Goal: Transaction & Acquisition: Purchase product/service

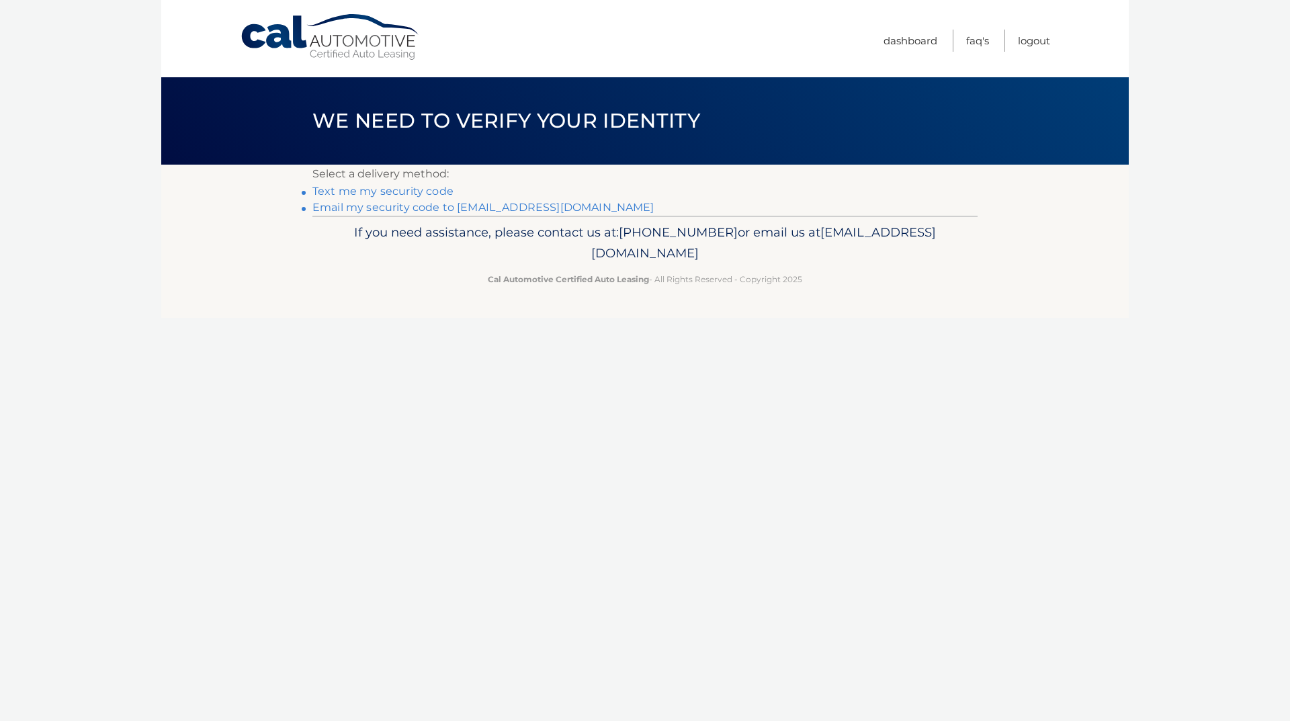
click at [433, 210] on link "Email my security code to b*********@verizon.net" at bounding box center [484, 207] width 342 height 13
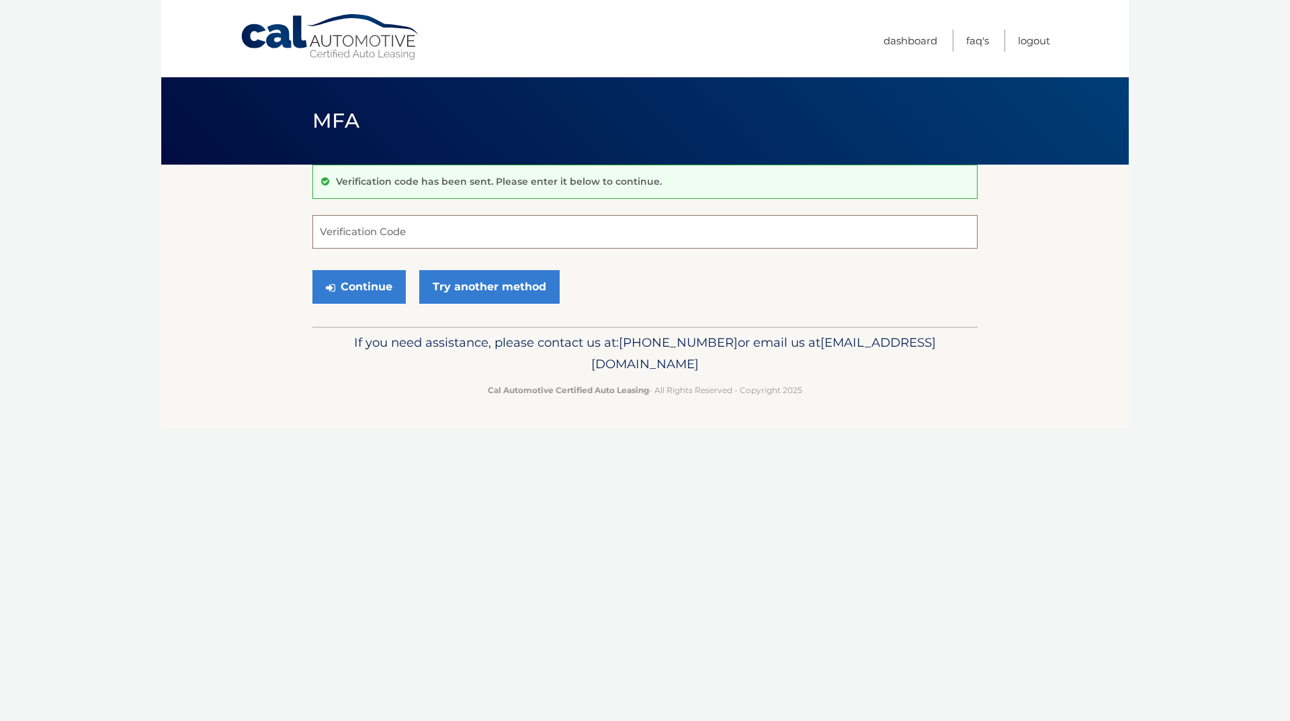
click at [411, 226] on input "Verification Code" at bounding box center [645, 232] width 665 height 34
paste input "680885"
type input "680885"
click at [313, 270] on button "Continue" at bounding box center [359, 287] width 93 height 34
click at [372, 300] on button "Continue" at bounding box center [359, 287] width 93 height 34
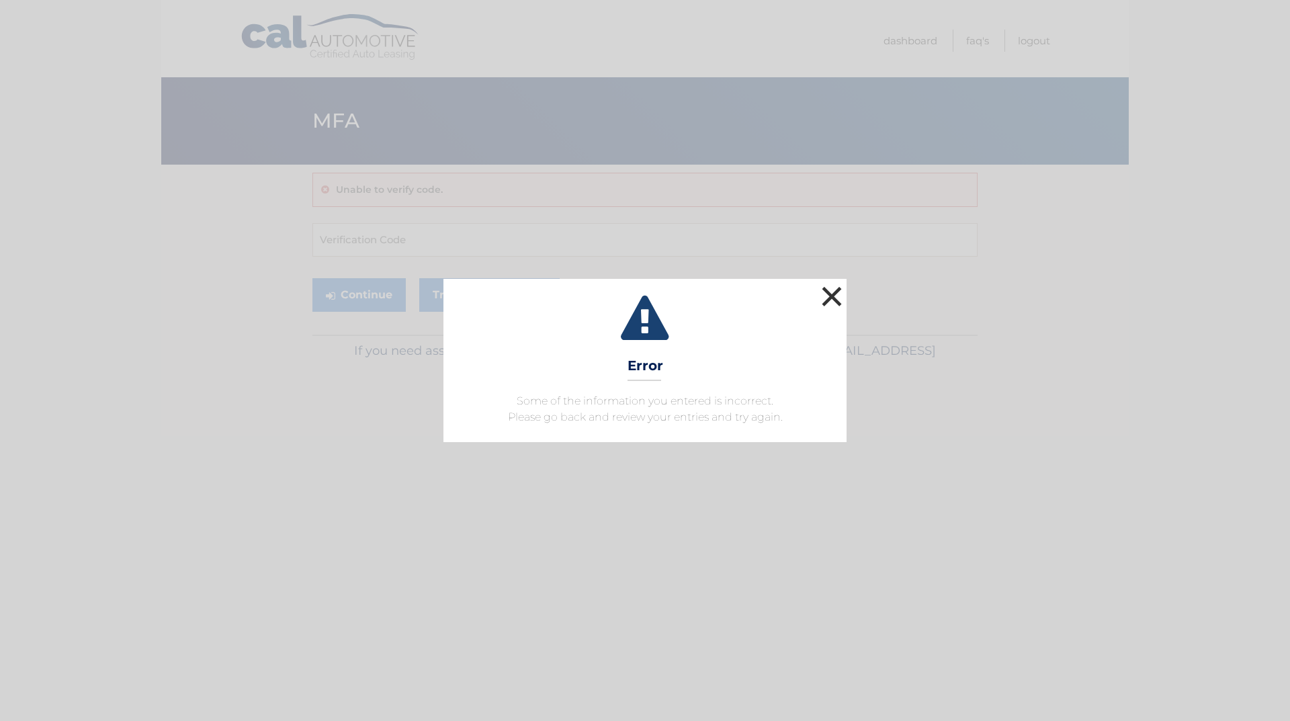
click at [831, 295] on button "×" at bounding box center [832, 296] width 27 height 27
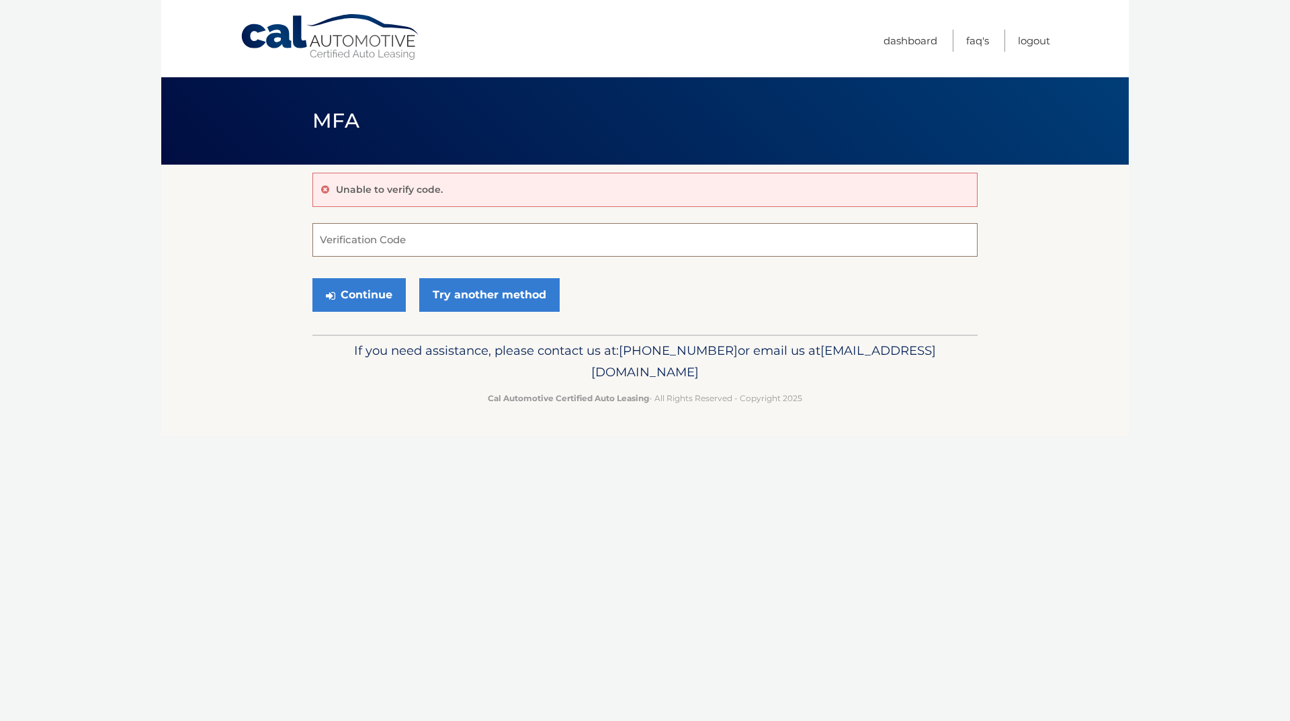
click at [433, 245] on input "Verification Code" at bounding box center [645, 240] width 665 height 34
paste input "680885"
type input "680885"
click at [367, 283] on button "Continue" at bounding box center [359, 295] width 93 height 34
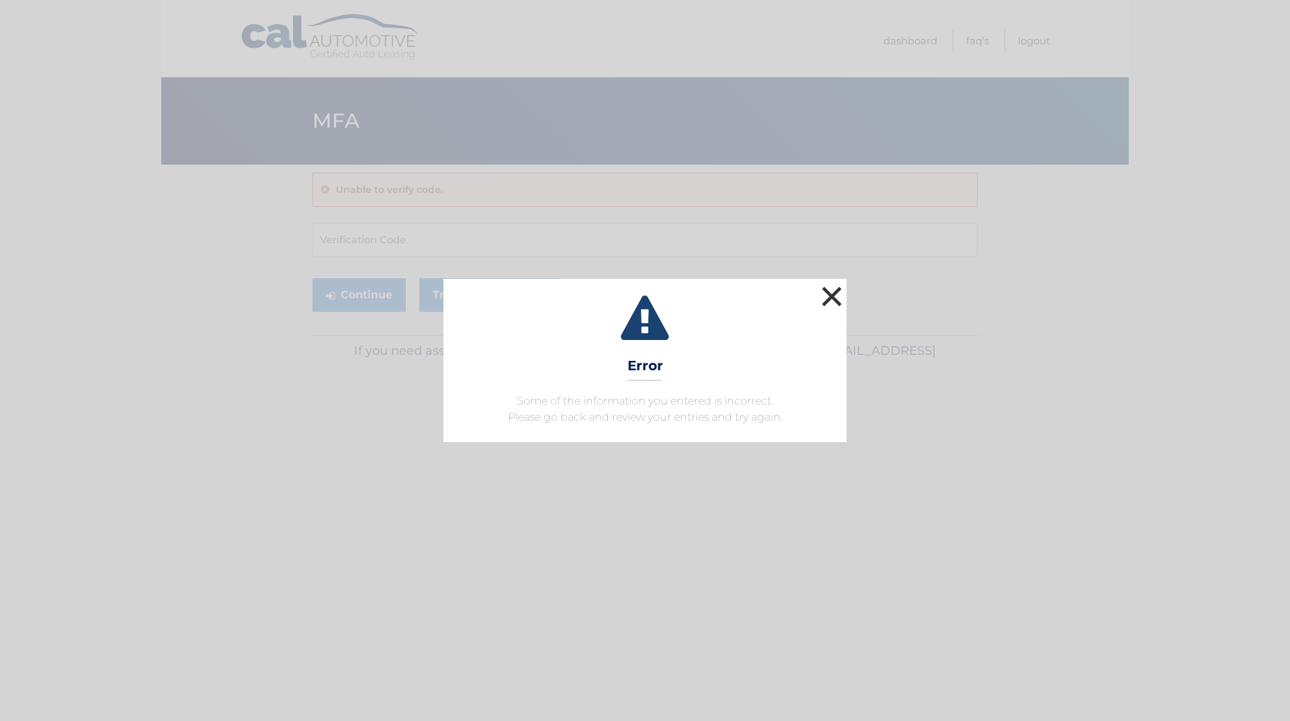
click at [824, 294] on button "×" at bounding box center [832, 296] width 27 height 27
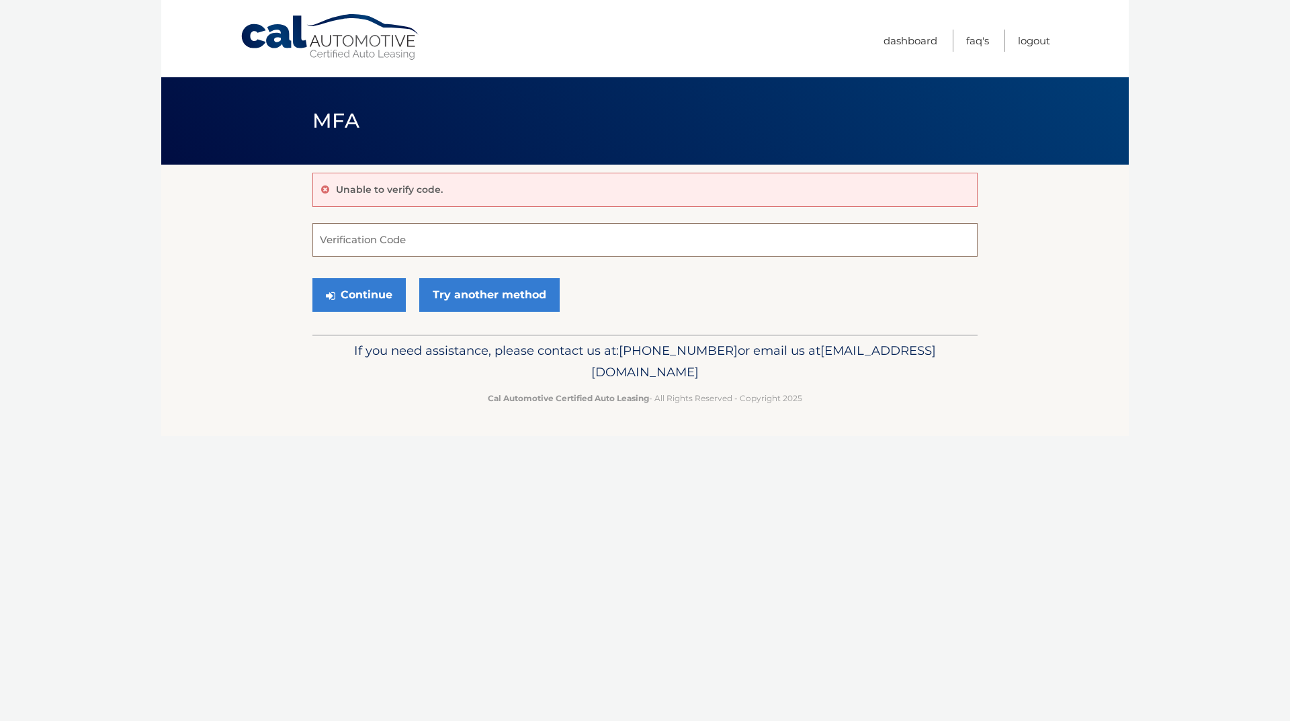
click at [407, 239] on input "Verification Code" at bounding box center [645, 240] width 665 height 34
paste input "680885"
type input "680885"
click at [367, 302] on button "Continue" at bounding box center [359, 295] width 93 height 34
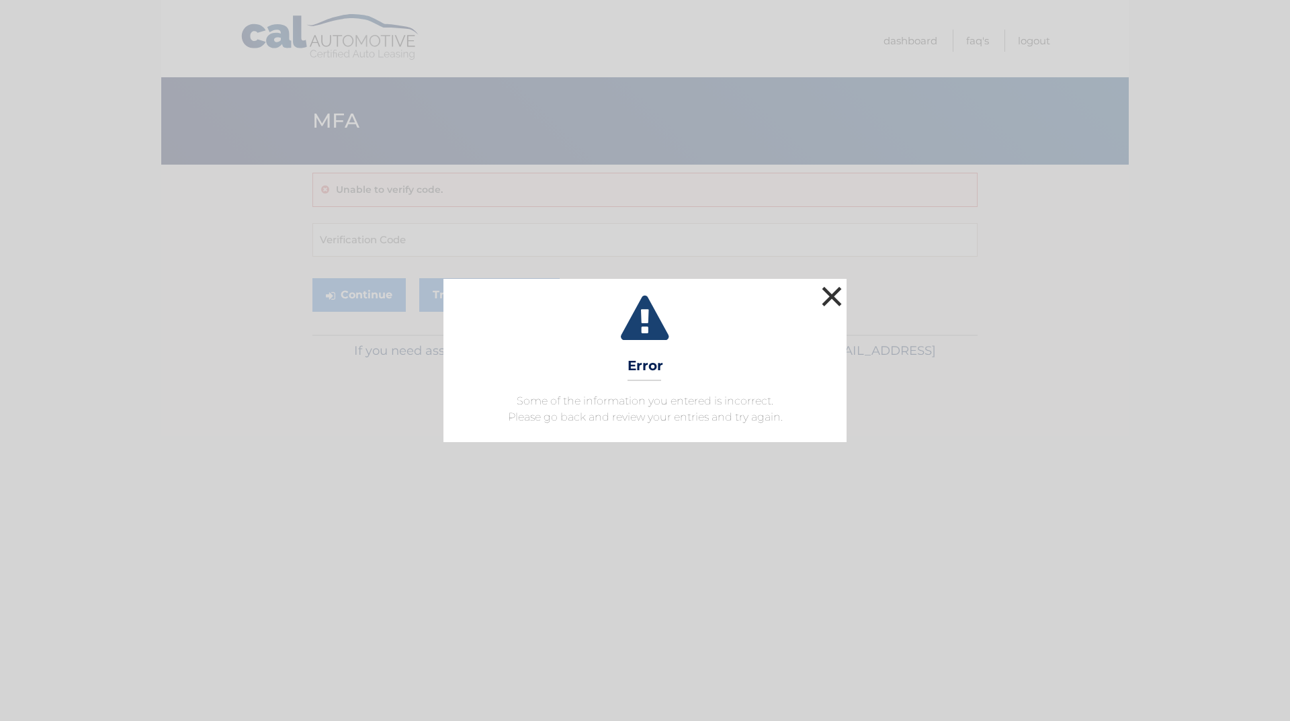
click at [835, 298] on button "×" at bounding box center [832, 296] width 27 height 27
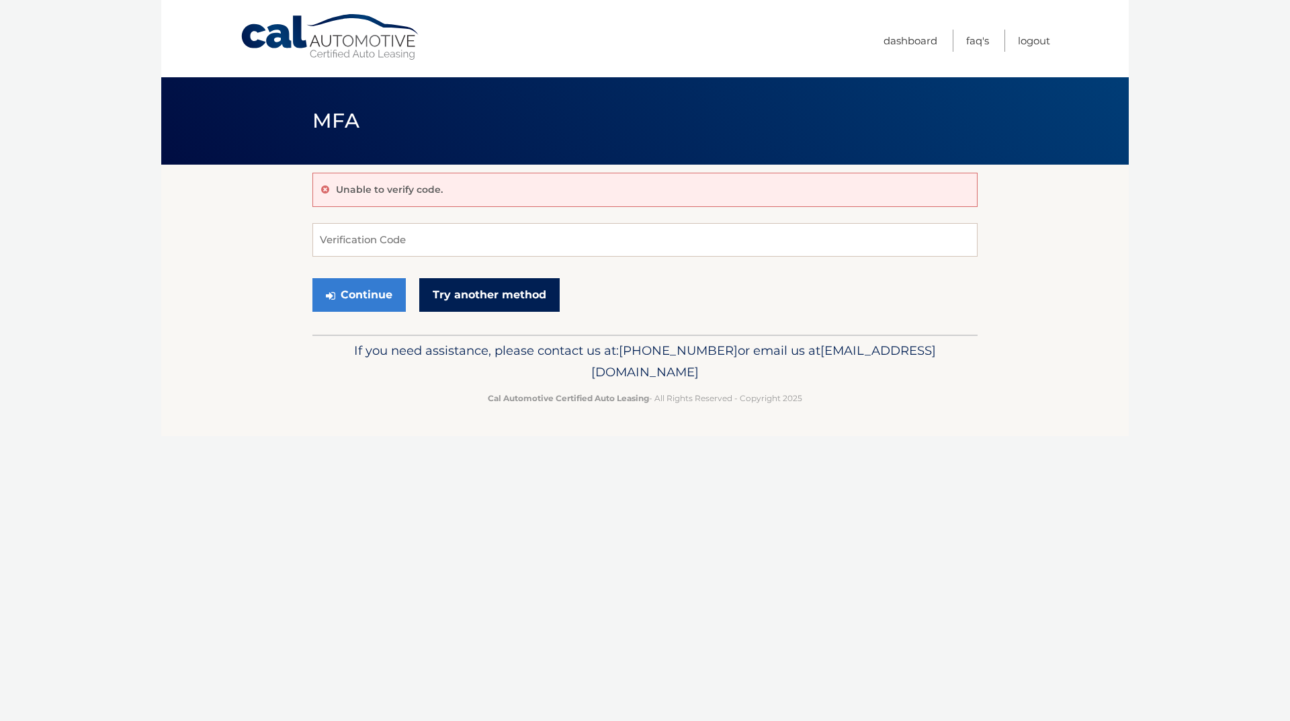
click at [501, 309] on link "Try another method" at bounding box center [489, 295] width 140 height 34
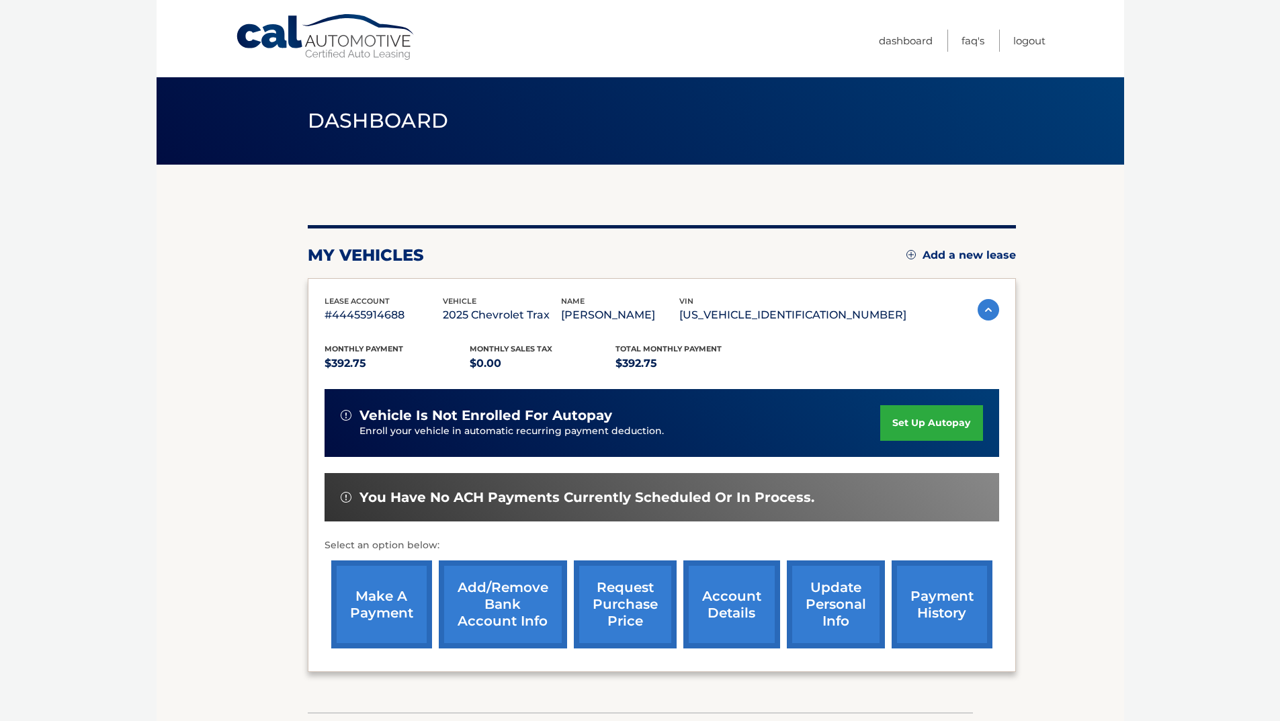
click at [384, 610] on link "make a payment" at bounding box center [381, 605] width 101 height 88
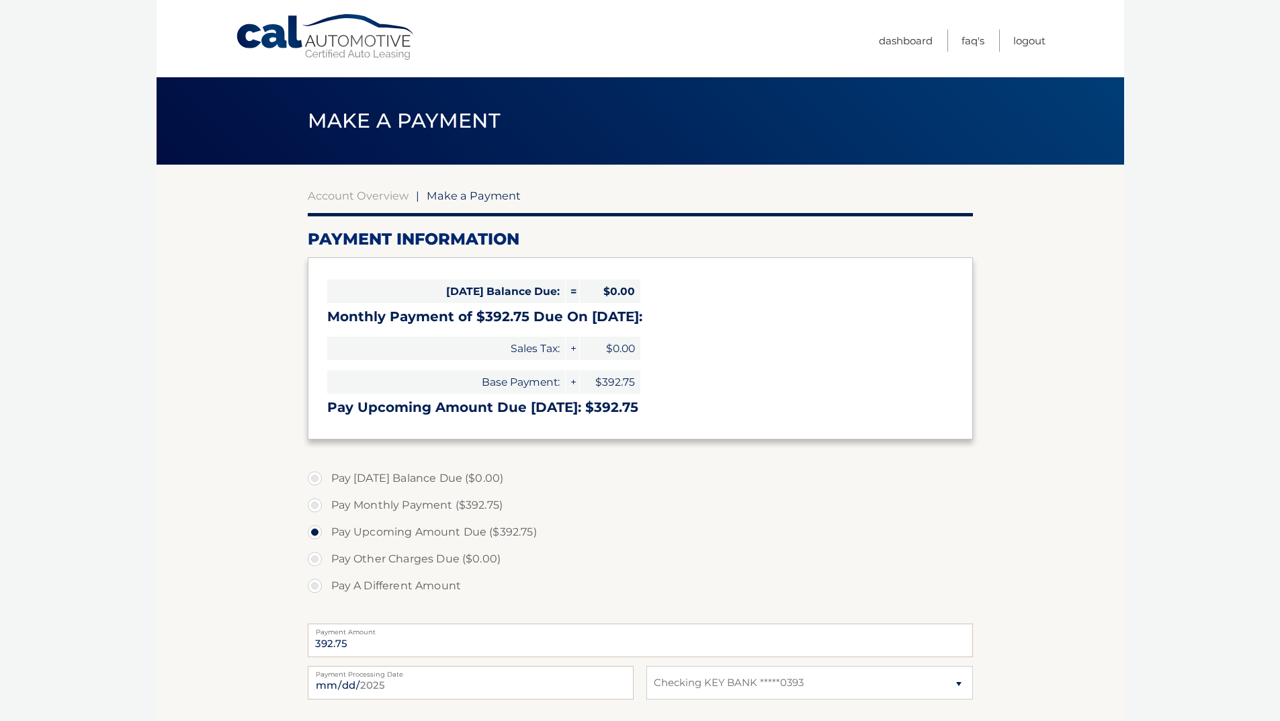
select select "YmU3ZTJmZjItZjNhMi00MmJjLWE4ZjUtY2NmMjkyNjIwMThl"
click at [317, 528] on label "Pay Upcoming Amount Due ($392.75)" at bounding box center [640, 532] width 665 height 27
click at [317, 528] on input "Pay Upcoming Amount Due ($392.75)" at bounding box center [319, 530] width 13 height 22
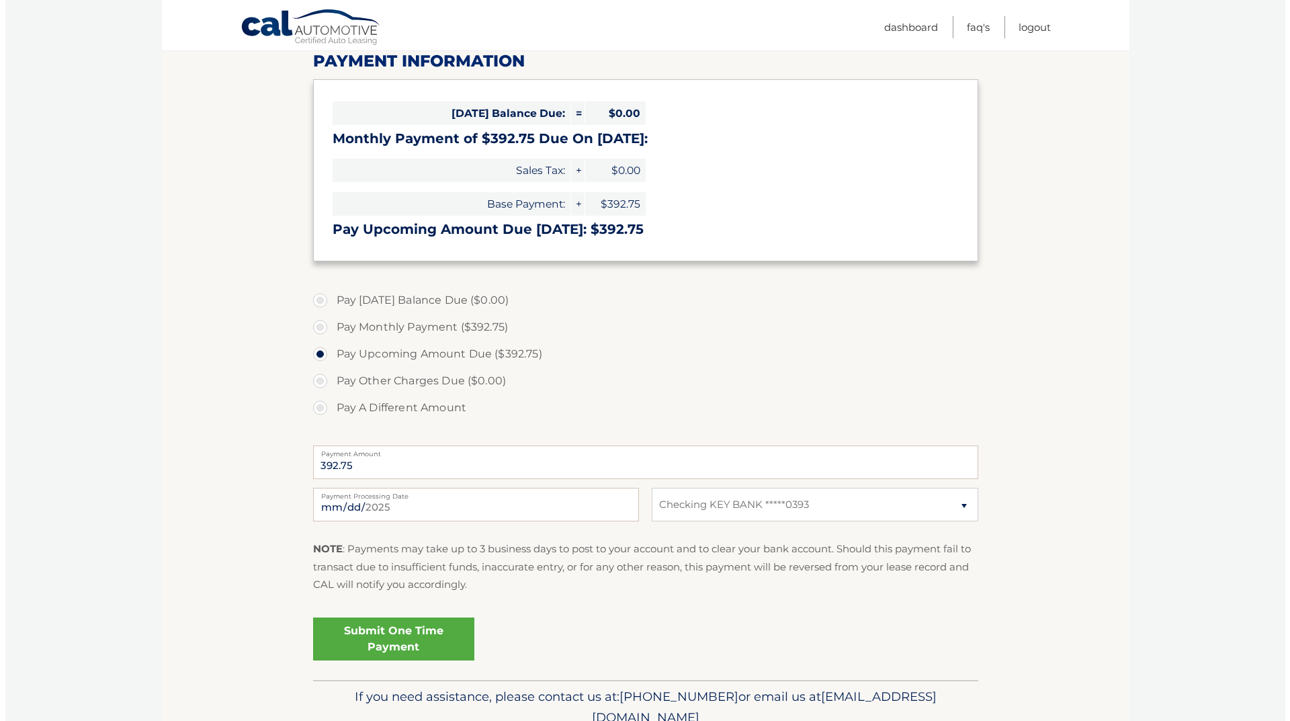
scroll to position [202, 0]
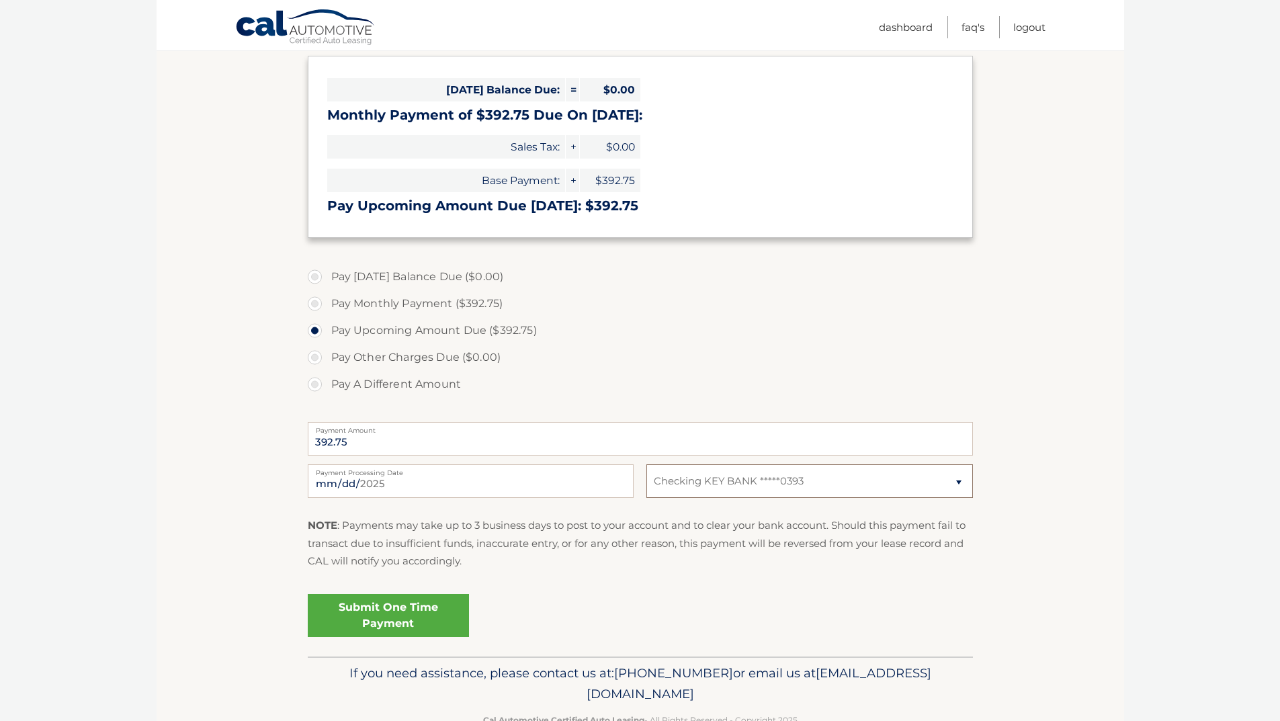
click at [797, 478] on select "Select Bank Account Checking KEY BANK *****0393" at bounding box center [810, 481] width 326 height 34
click at [647, 464] on select "Select Bank Account Checking KEY BANK *****0393" at bounding box center [810, 481] width 326 height 34
click at [419, 618] on link "Submit One Time Payment" at bounding box center [388, 615] width 161 height 43
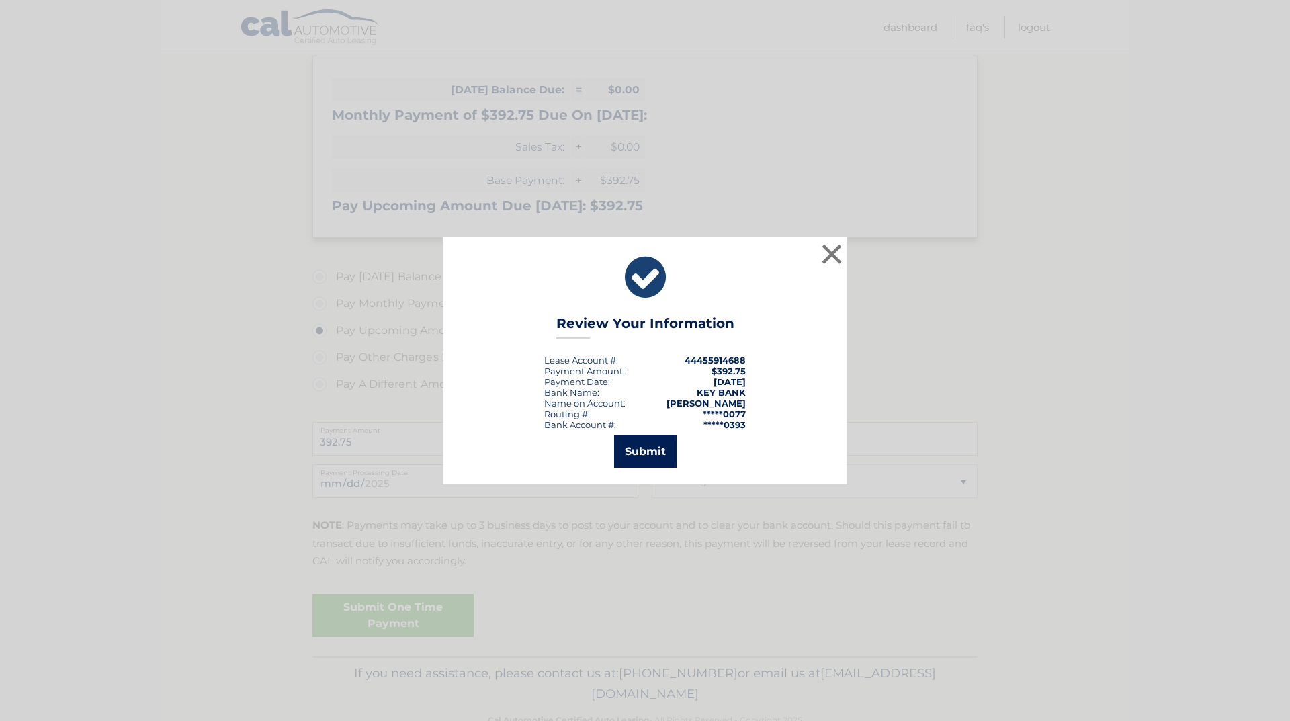
click at [654, 450] on button "Submit" at bounding box center [645, 452] width 63 height 32
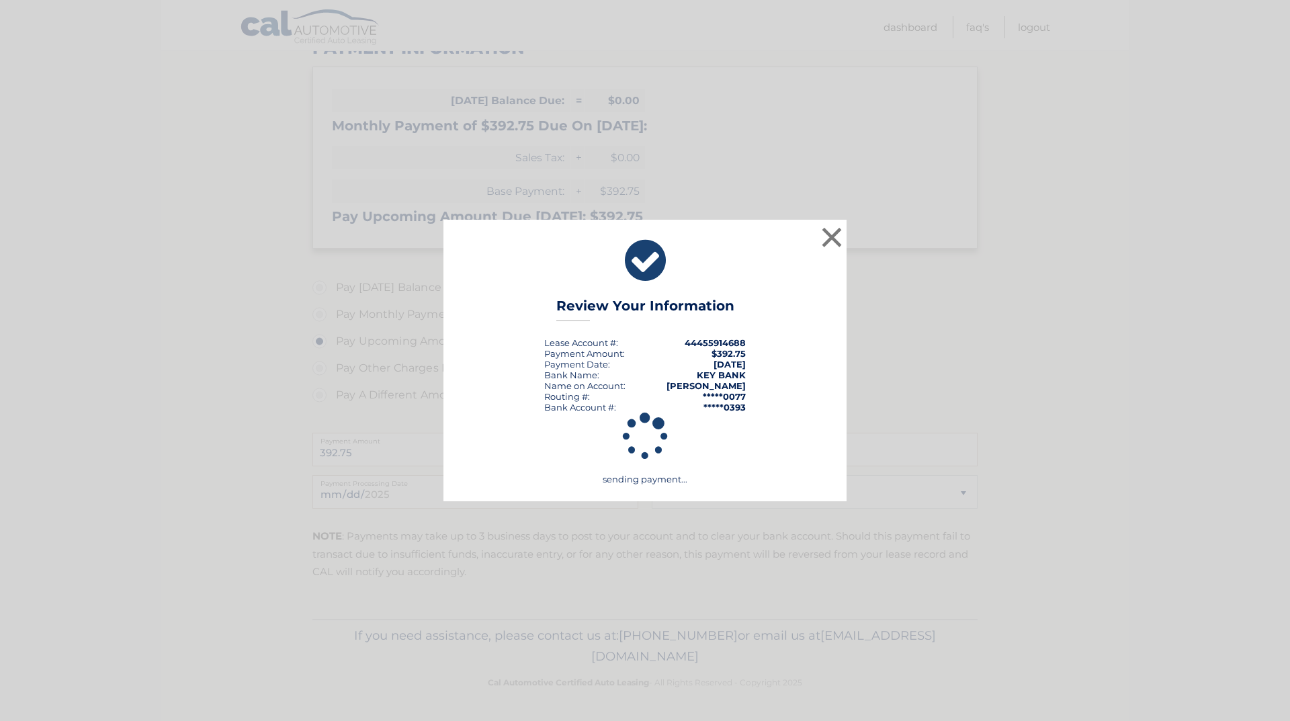
scroll to position [191, 0]
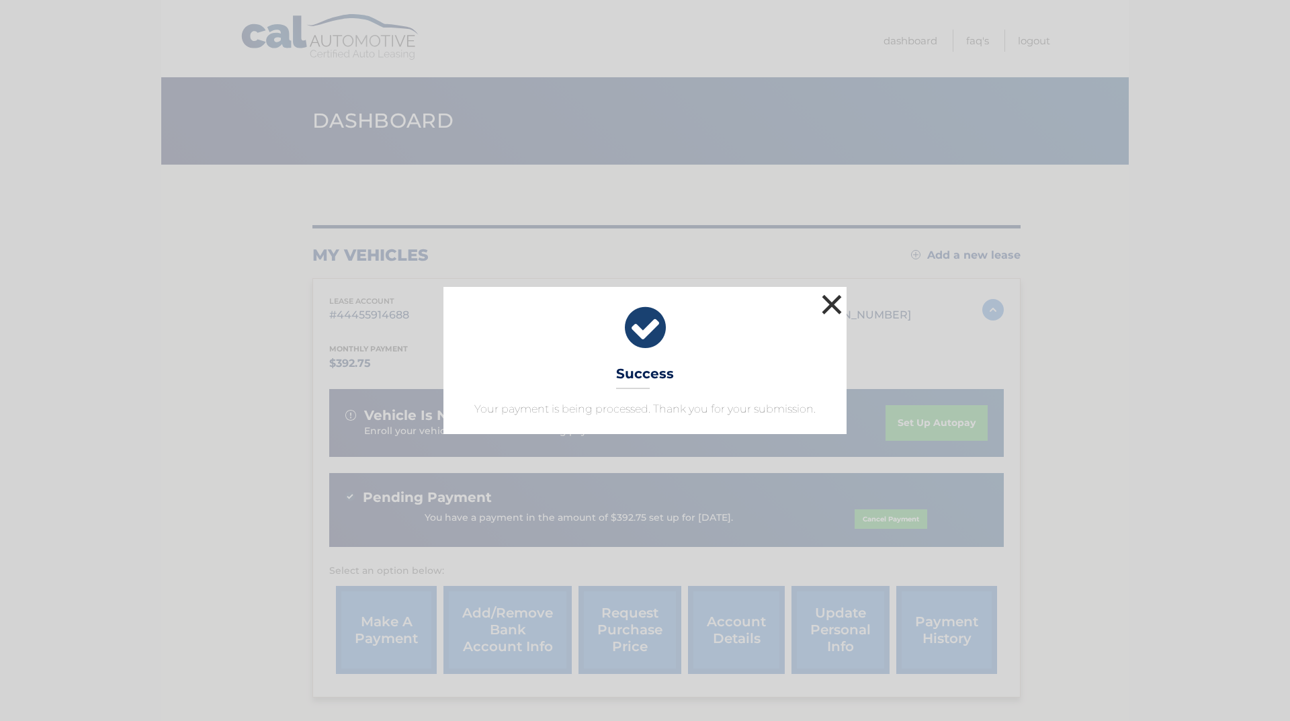
click at [835, 306] on button "×" at bounding box center [832, 304] width 27 height 27
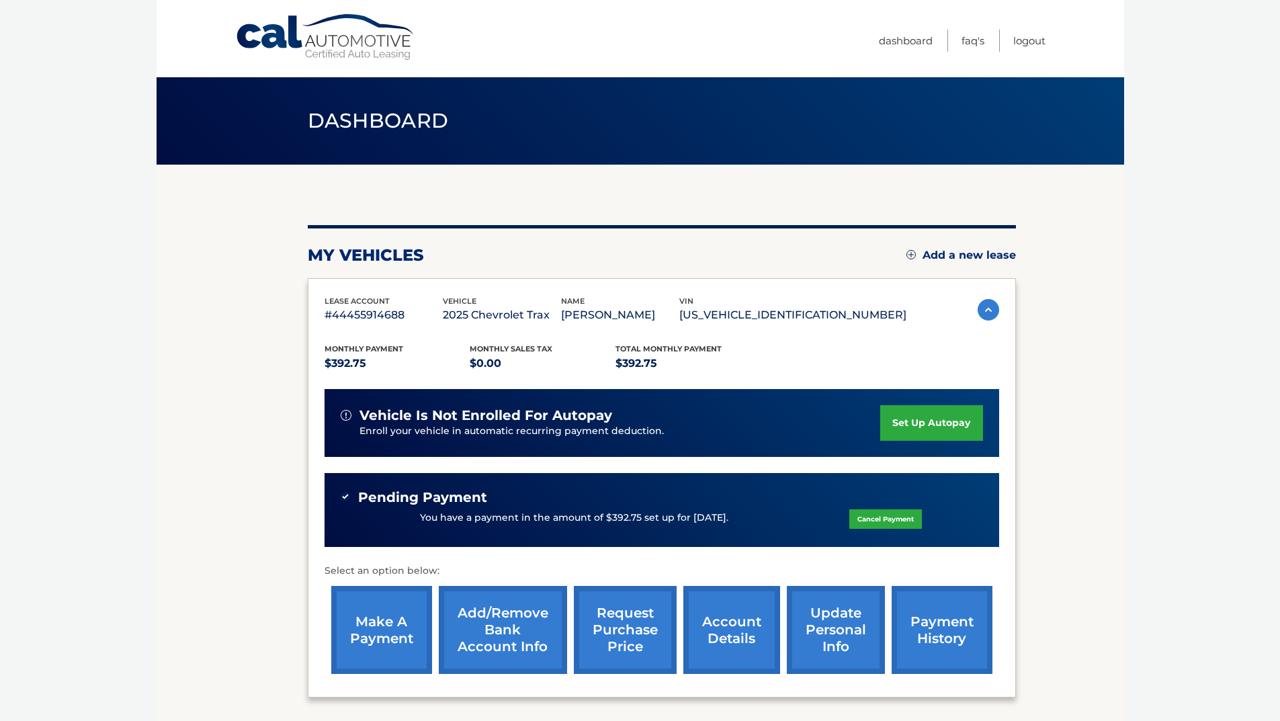
click at [899, 649] on link "payment history" at bounding box center [942, 630] width 101 height 88
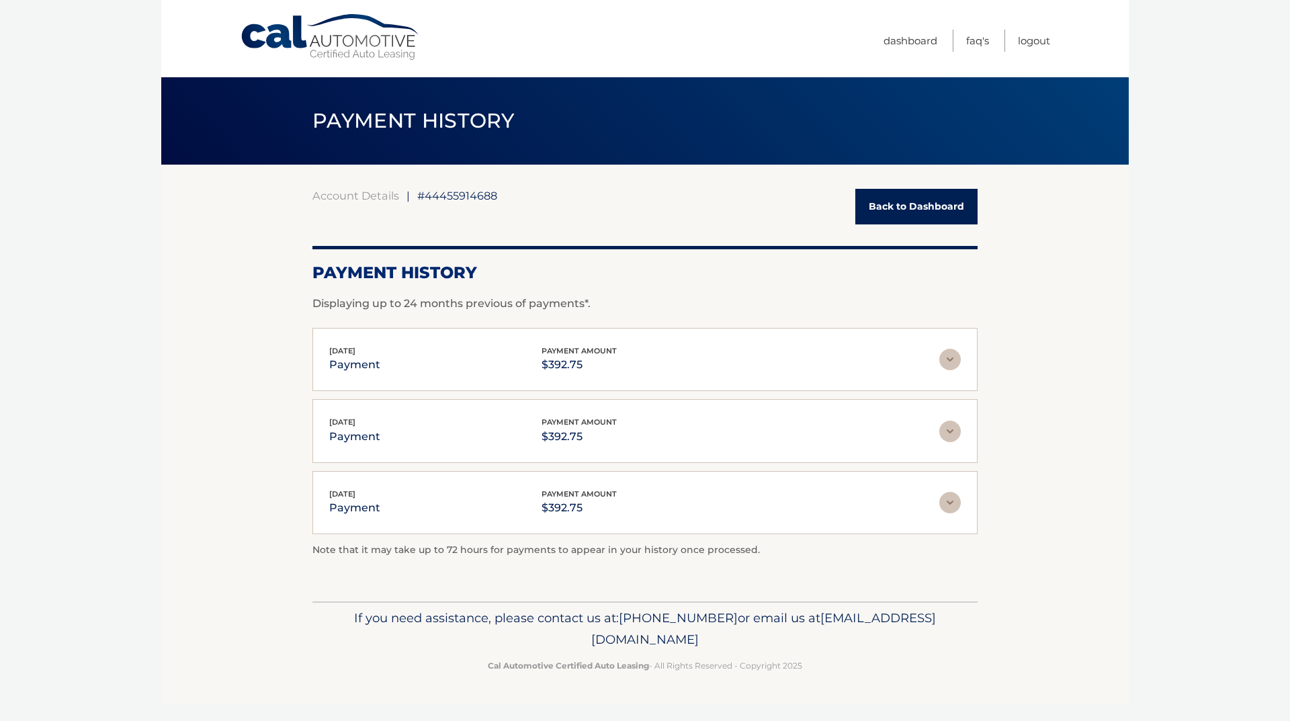
click at [899, 198] on link "Back to Dashboard" at bounding box center [917, 207] width 122 height 36
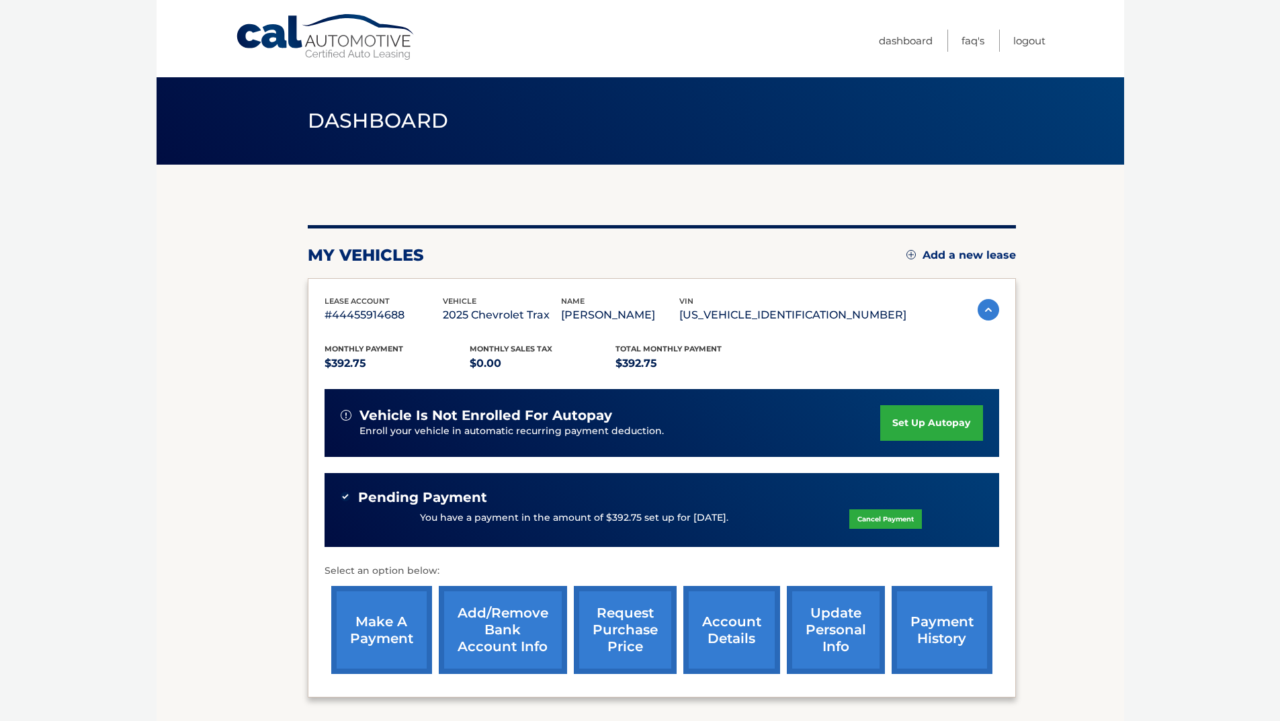
drag, startPoint x: 419, startPoint y: 517, endPoint x: 738, endPoint y: 520, distance: 318.6
click at [738, 520] on div "You have a payment in the amount of $392.75 set up for [DATE]. Cancel Payment" at bounding box center [662, 518] width 643 height 26
copy p "You have a payment in the amount of $392.75 set up for [DATE]."
click at [645, 492] on div "Pending Payment" at bounding box center [662, 497] width 643 height 17
